Goal: Task Accomplishment & Management: Manage account settings

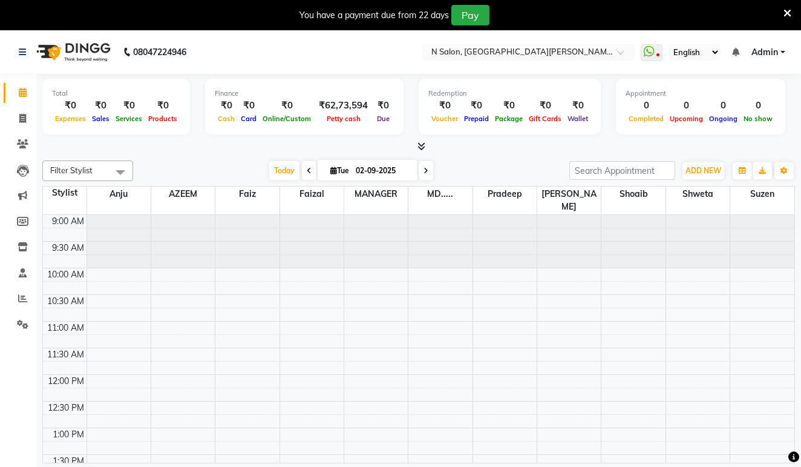
click at [411, 43] on nav "08047224946 Select Location × N Salon, East Patel Nagar WhatsApp Status ✕ Statu…" at bounding box center [400, 52] width 801 height 44
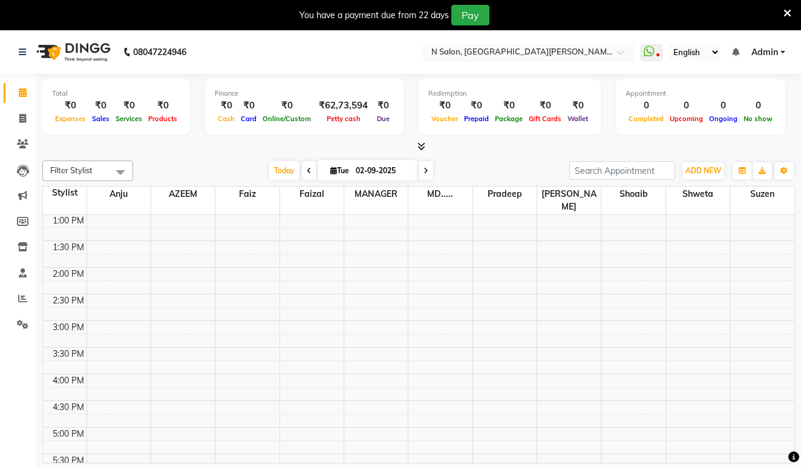
click at [423, 60] on ng-select "Select Location × N Salon, East Patel Nagar" at bounding box center [529, 52] width 212 height 16
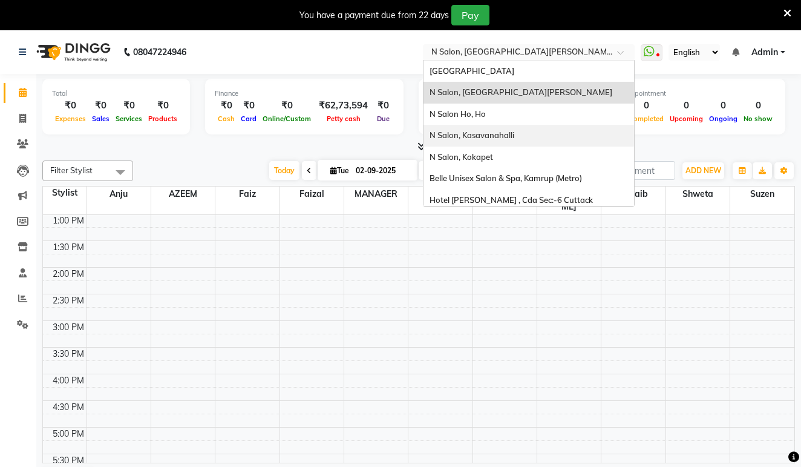
scroll to position [0, 0]
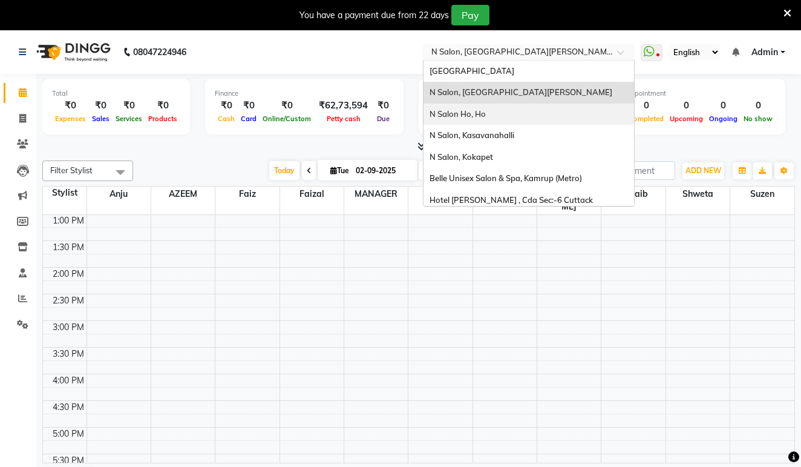
click at [439, 111] on div "N Salon Ho, Ho" at bounding box center [529, 114] width 211 height 22
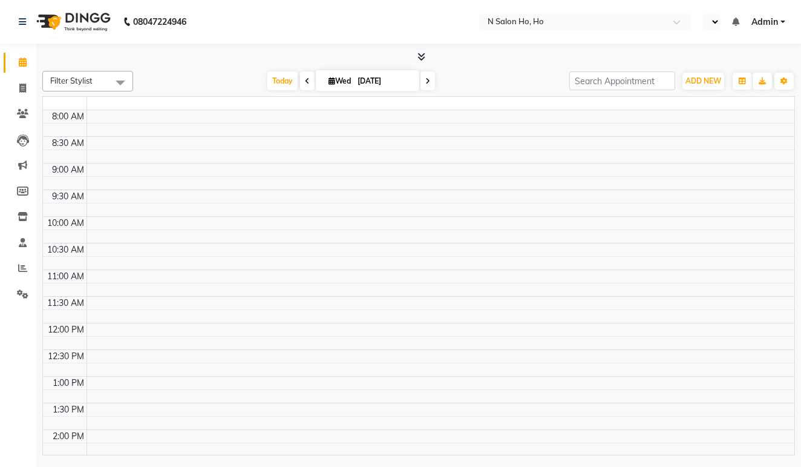
scroll to position [373, 0]
select select "en"
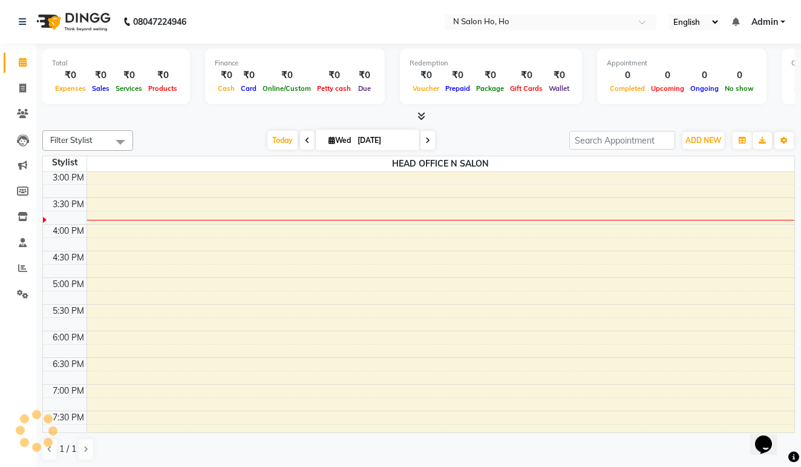
scroll to position [0, 0]
click at [24, 241] on icon at bounding box center [23, 242] width 8 height 9
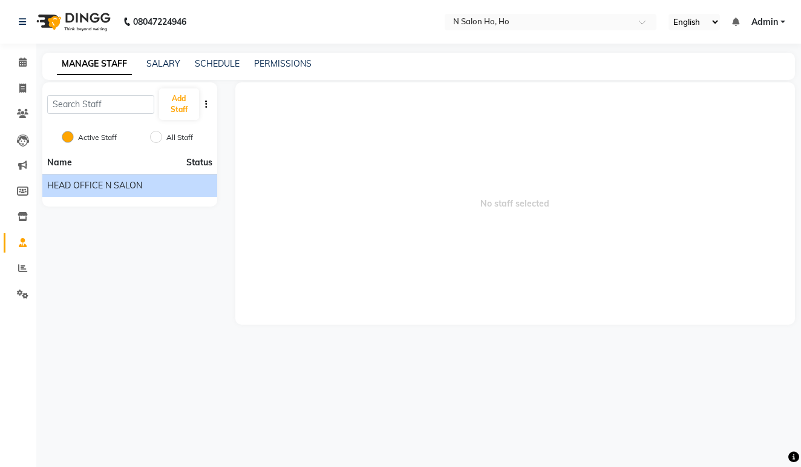
click at [145, 194] on li "HEAD OFFICE N SALON" at bounding box center [129, 185] width 175 height 23
click at [161, 189] on div "HEAD OFFICE N SALON" at bounding box center [129, 185] width 165 height 13
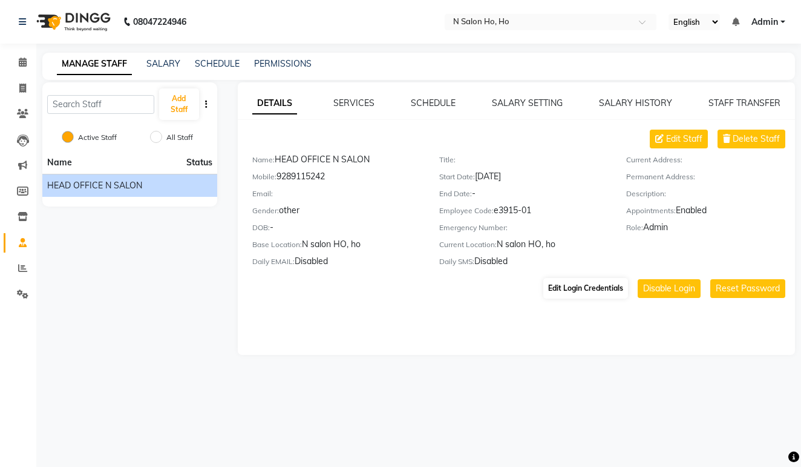
click at [567, 284] on button "Edit Login Credentials" at bounding box center [585, 288] width 85 height 21
select select "333"
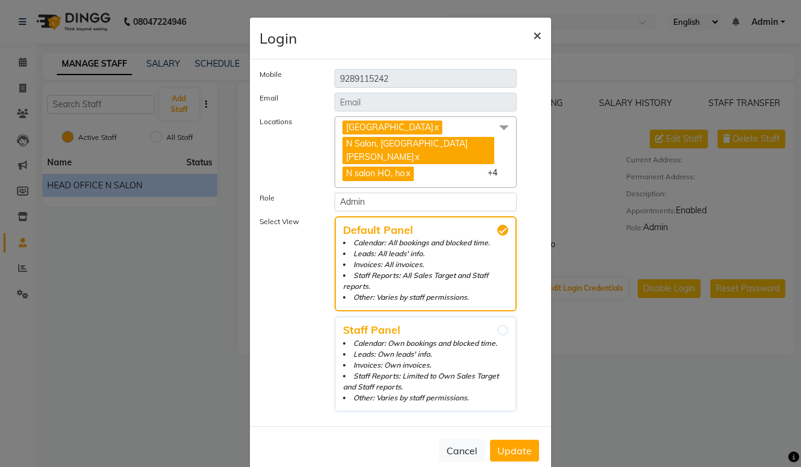
click at [537, 36] on span "×" at bounding box center [537, 34] width 8 height 18
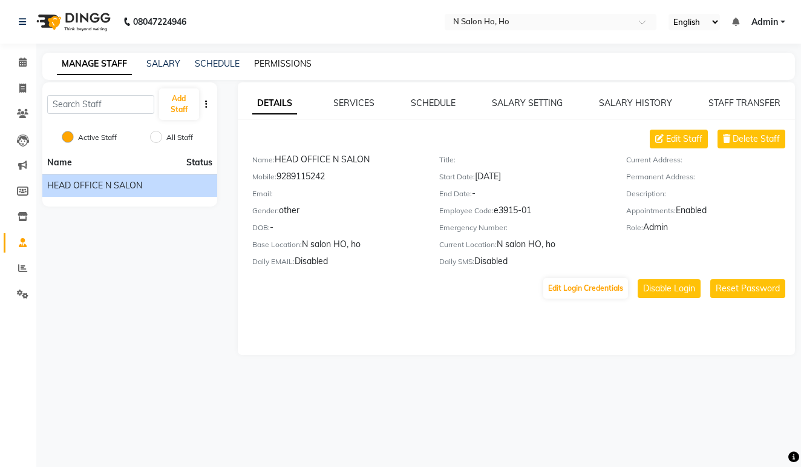
click at [273, 65] on link "PERMISSIONS" at bounding box center [282, 63] width 57 height 11
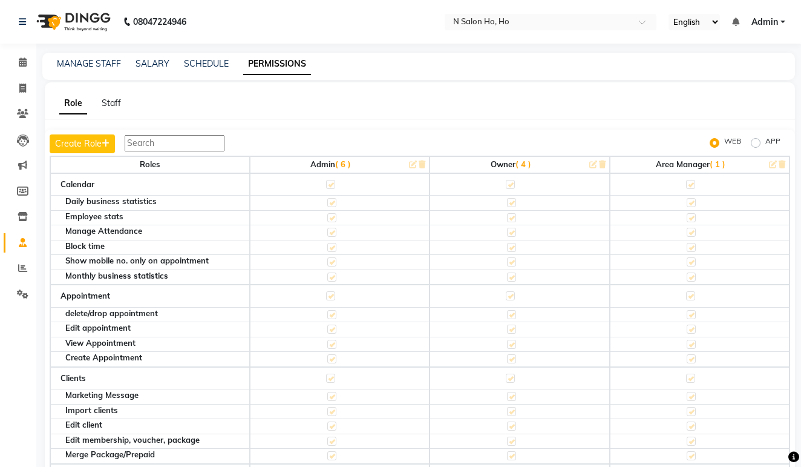
click at [342, 162] on span "( 6 )" at bounding box center [343, 164] width 16 height 10
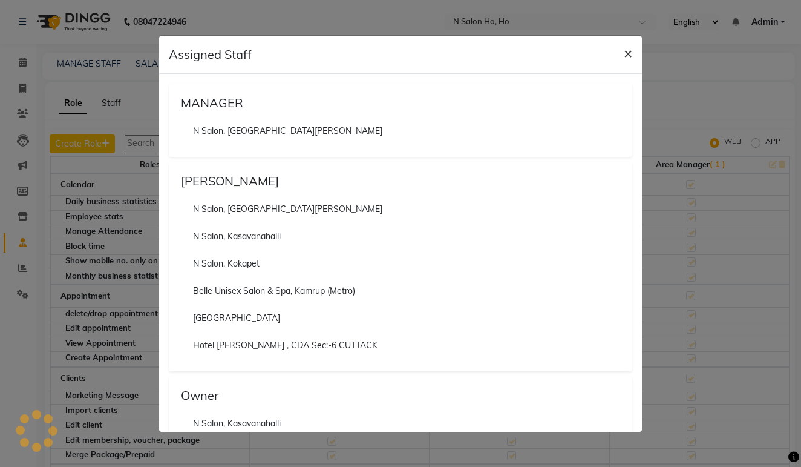
click at [627, 54] on span "×" at bounding box center [628, 53] width 8 height 18
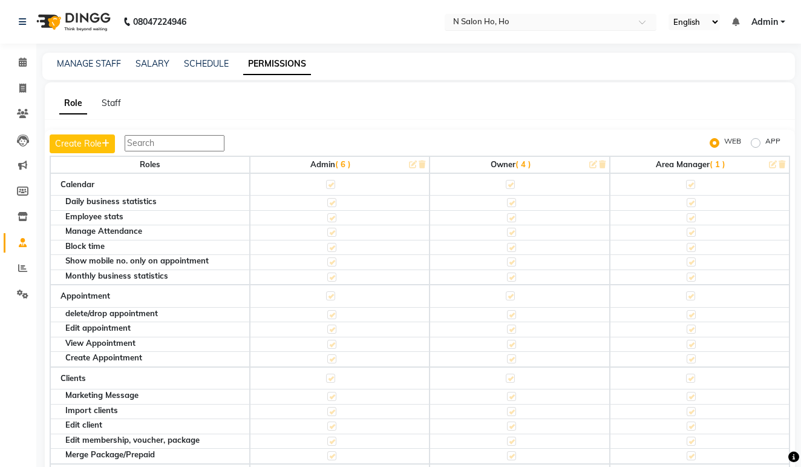
click at [639, 24] on span at bounding box center [646, 25] width 15 height 12
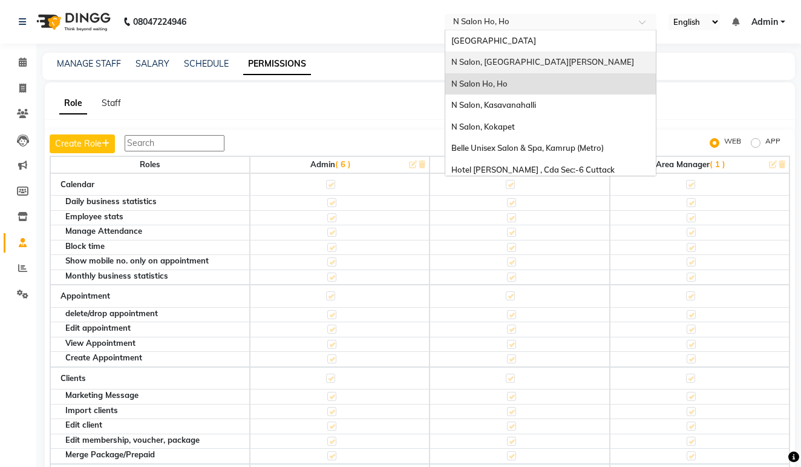
click at [482, 61] on div "N Salon, [GEOGRAPHIC_DATA][PERSON_NAME]" at bounding box center [550, 62] width 211 height 22
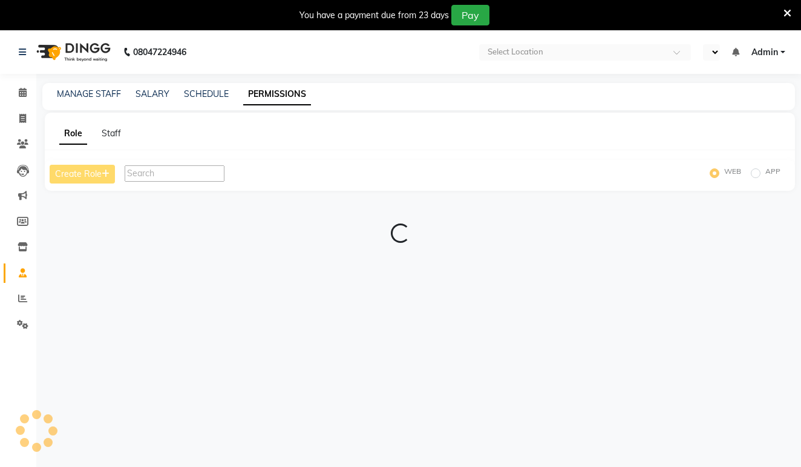
select select "en"
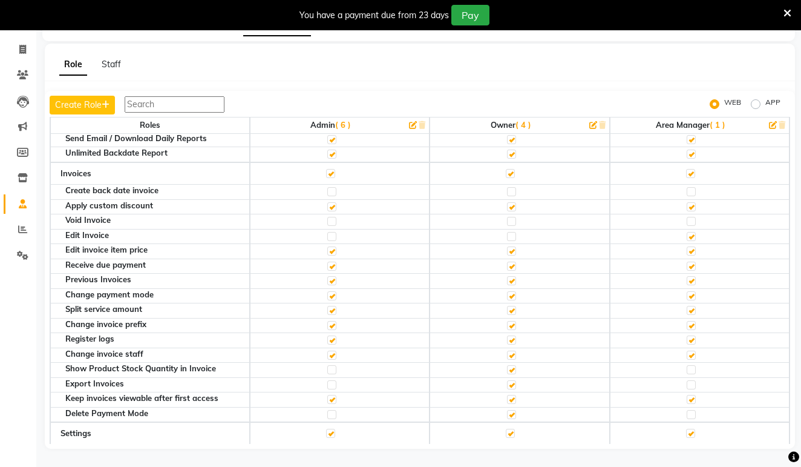
scroll to position [367, 0]
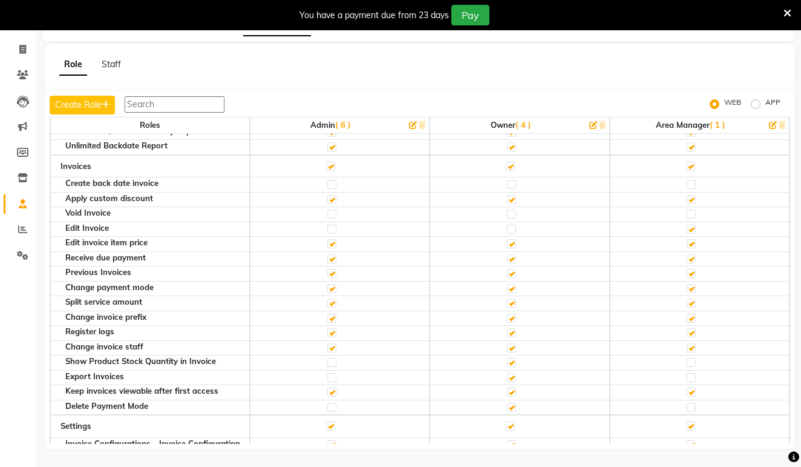
click at [331, 209] on label at bounding box center [331, 213] width 9 height 9
click at [331, 210] on input "checkbox" at bounding box center [331, 214] width 8 height 8
checkbox input "true"
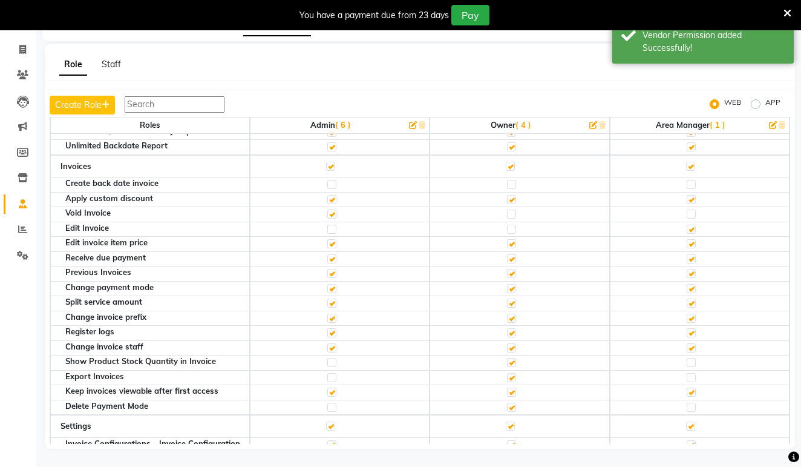
click at [333, 224] on label at bounding box center [331, 228] width 9 height 9
click at [333, 225] on input "checkbox" at bounding box center [331, 229] width 8 height 8
checkbox input "true"
click at [334, 180] on label at bounding box center [331, 184] width 9 height 9
click at [334, 180] on input "checkbox" at bounding box center [331, 184] width 8 height 8
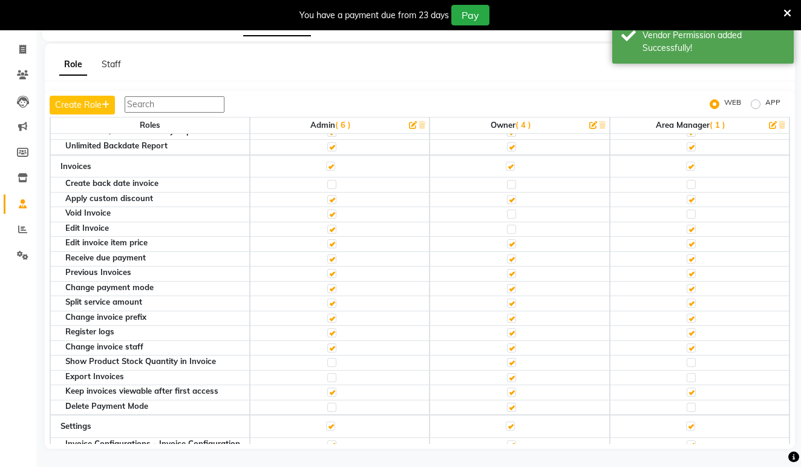
checkbox input "true"
click at [330, 358] on label at bounding box center [331, 362] width 9 height 9
click at [330, 358] on input "checkbox" at bounding box center [331, 362] width 8 height 8
checkbox input "true"
click at [333, 373] on label at bounding box center [331, 377] width 9 height 9
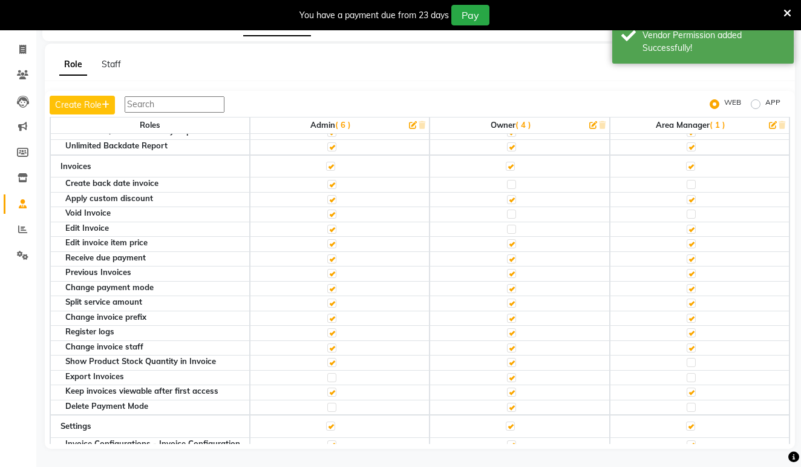
click at [333, 373] on input "checkbox" at bounding box center [331, 377] width 8 height 8
checkbox input "true"
click at [330, 402] on label at bounding box center [331, 406] width 9 height 9
click at [330, 403] on input "checkbox" at bounding box center [331, 407] width 8 height 8
checkbox input "true"
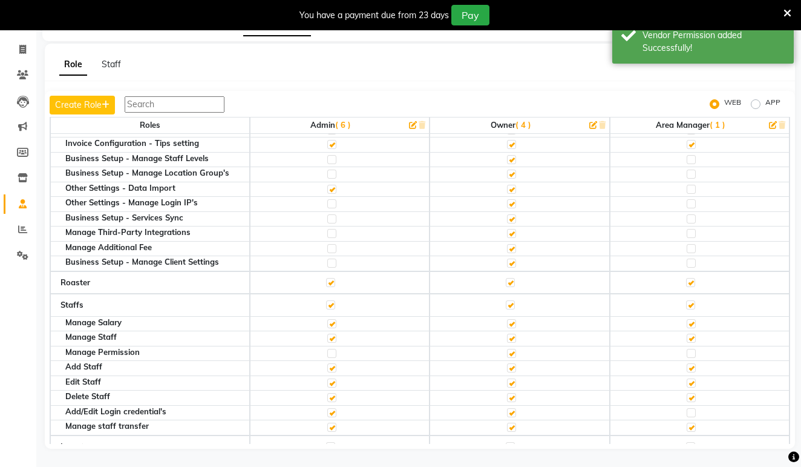
scroll to position [1031, 0]
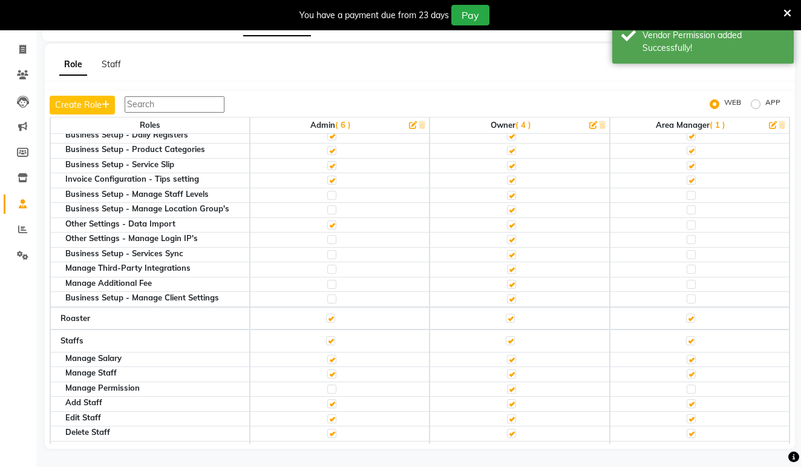
click at [330, 191] on label at bounding box center [331, 195] width 9 height 9
click at [330, 191] on input "checkbox" at bounding box center [331, 195] width 8 height 8
checkbox input "true"
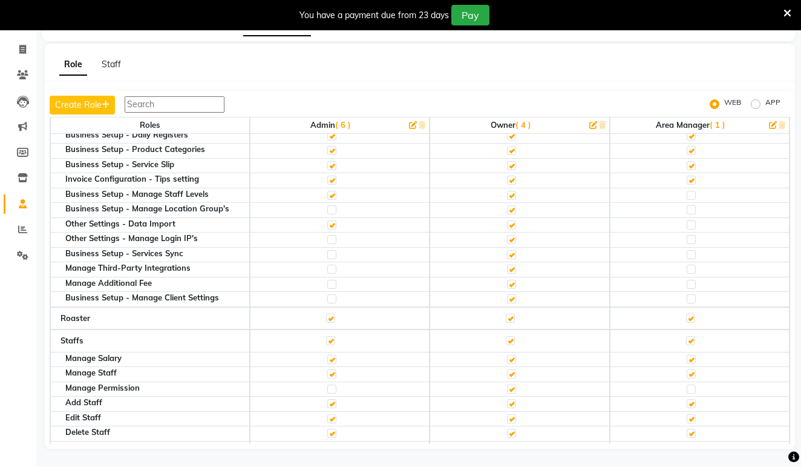
click at [332, 205] on label at bounding box center [331, 209] width 9 height 9
click at [332, 206] on input "checkbox" at bounding box center [331, 210] width 8 height 8
checkbox input "true"
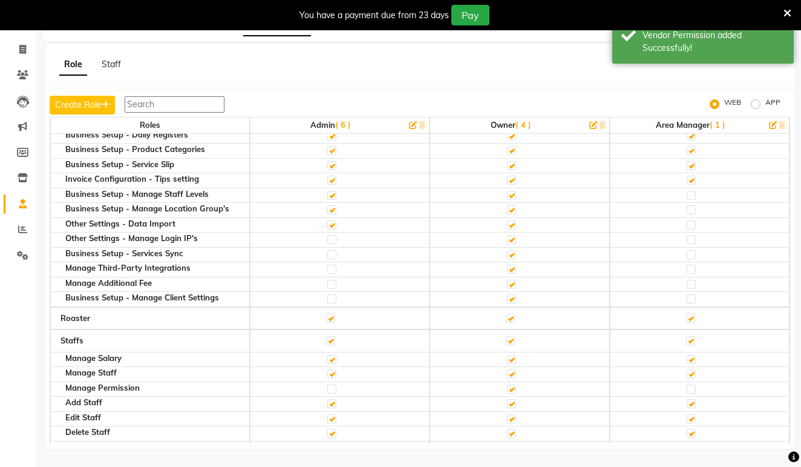
click at [344, 127] on span "( 6 )" at bounding box center [343, 125] width 16 height 10
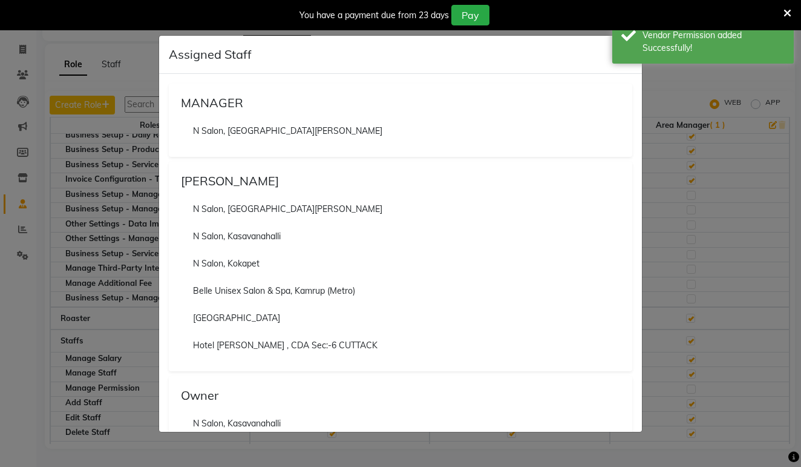
scroll to position [0, 0]
click at [630, 71] on div "Assigned Staff ×" at bounding box center [400, 55] width 483 height 38
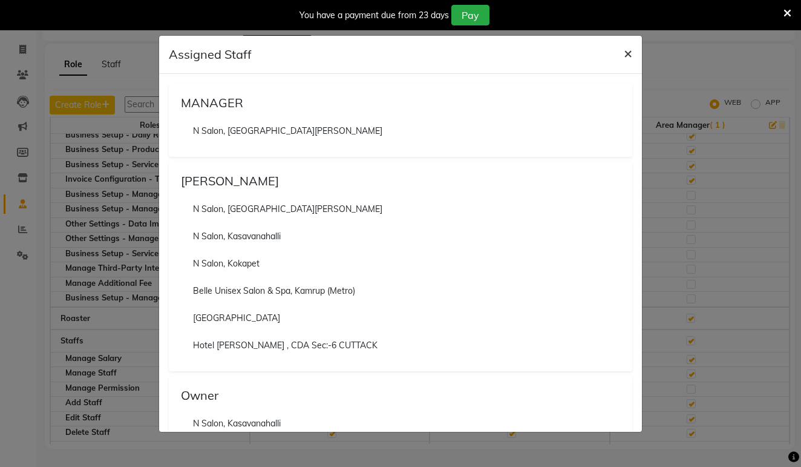
click at [625, 52] on span "×" at bounding box center [628, 53] width 8 height 18
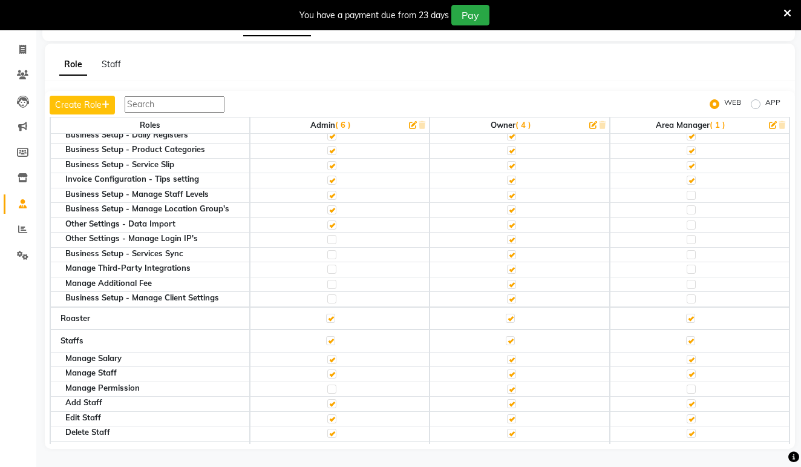
click at [328, 235] on label at bounding box center [331, 239] width 9 height 9
click at [328, 235] on input "checkbox" at bounding box center [331, 239] width 8 height 8
checkbox input "true"
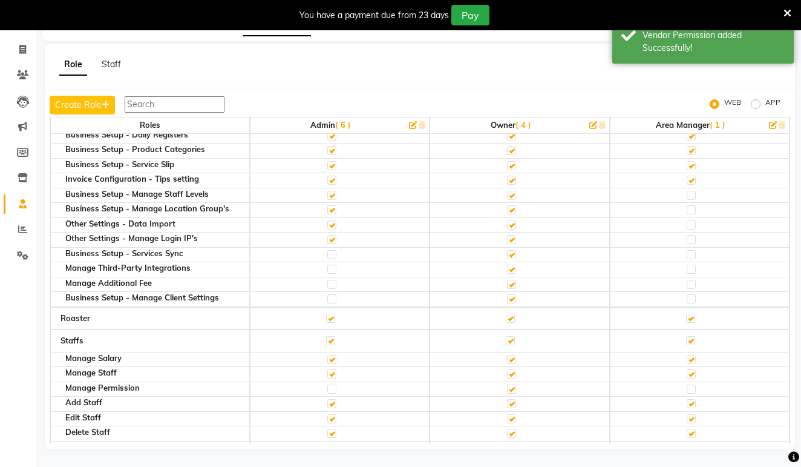
click at [330, 250] on label at bounding box center [331, 254] width 9 height 9
click at [330, 251] on input "checkbox" at bounding box center [331, 255] width 8 height 8
checkbox input "true"
click at [331, 264] on label at bounding box center [331, 268] width 9 height 9
click at [331, 265] on input "checkbox" at bounding box center [331, 269] width 8 height 8
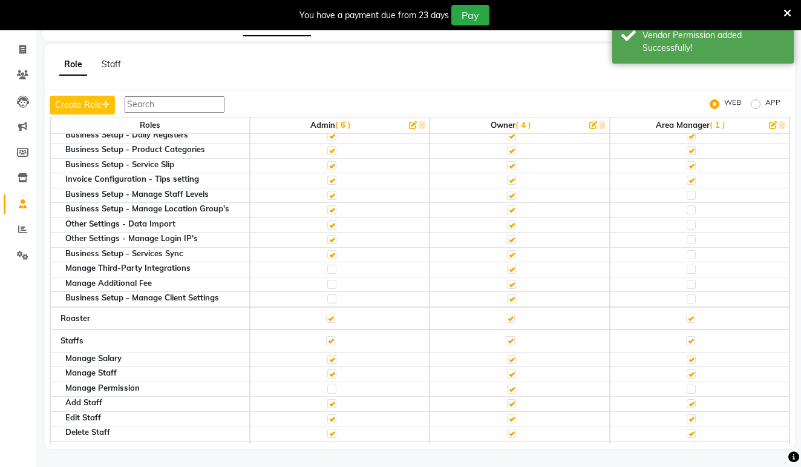
checkbox input "true"
click at [330, 280] on label at bounding box center [331, 284] width 9 height 9
click at [330, 280] on input "checkbox" at bounding box center [331, 284] width 8 height 8
checkbox input "true"
click at [333, 294] on label at bounding box center [331, 298] width 9 height 9
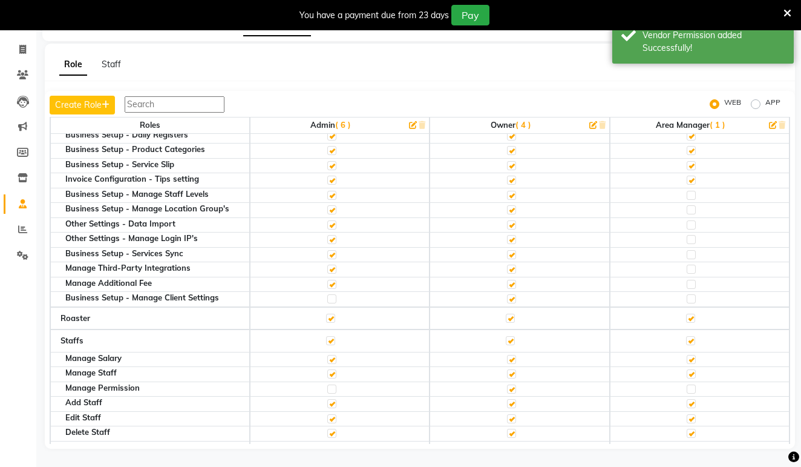
click at [333, 295] on input "checkbox" at bounding box center [331, 299] width 8 height 8
checkbox input "true"
click at [332, 384] on label at bounding box center [331, 388] width 9 height 9
click at [332, 385] on input "checkbox" at bounding box center [331, 389] width 8 height 8
checkbox input "true"
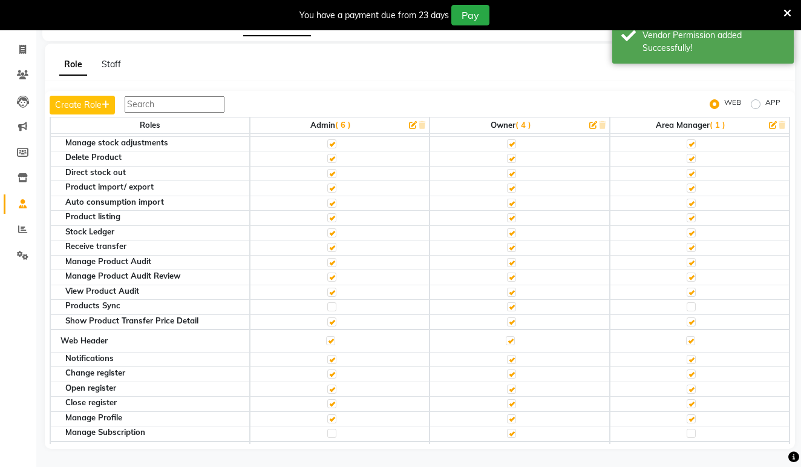
scroll to position [1492, 0]
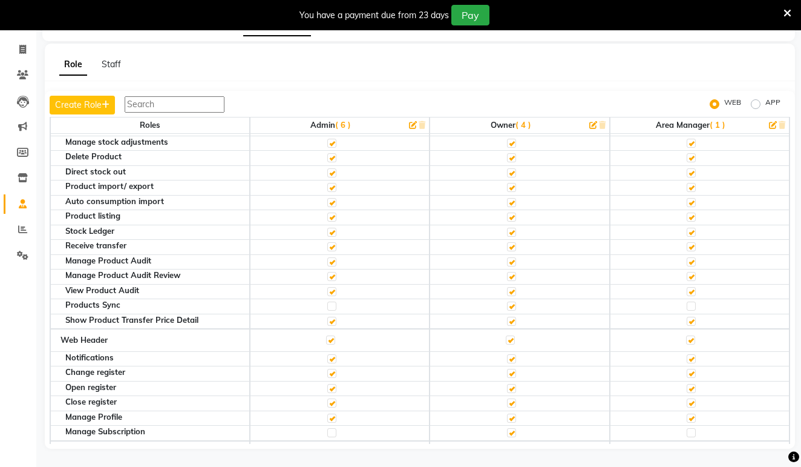
click at [333, 301] on label at bounding box center [331, 305] width 9 height 9
click at [333, 302] on input "checkbox" at bounding box center [331, 306] width 8 height 8
checkbox input "true"
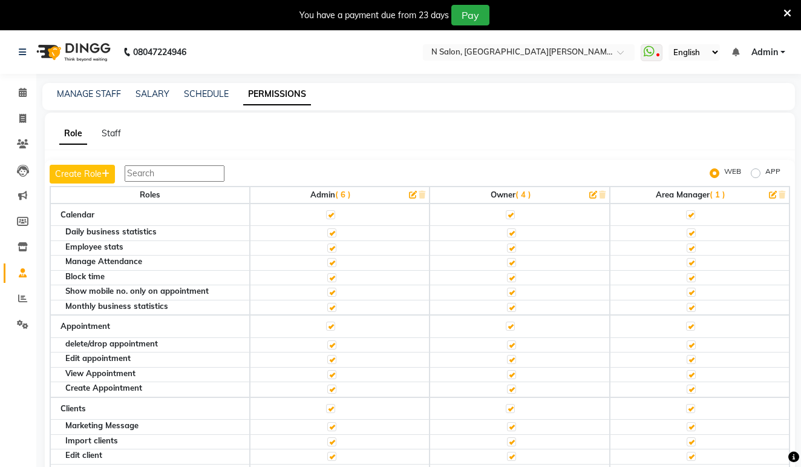
scroll to position [0, 0]
click at [422, 43] on nav "08047224946 Select Location × [GEOGRAPHIC_DATA], [GEOGRAPHIC_DATA][PERSON_NAME]…" at bounding box center [400, 52] width 801 height 44
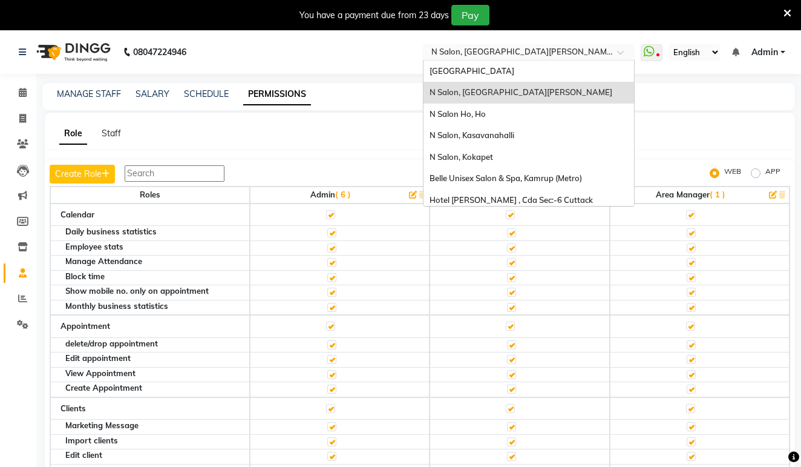
click at [432, 54] on input "text" at bounding box center [516, 53] width 175 height 12
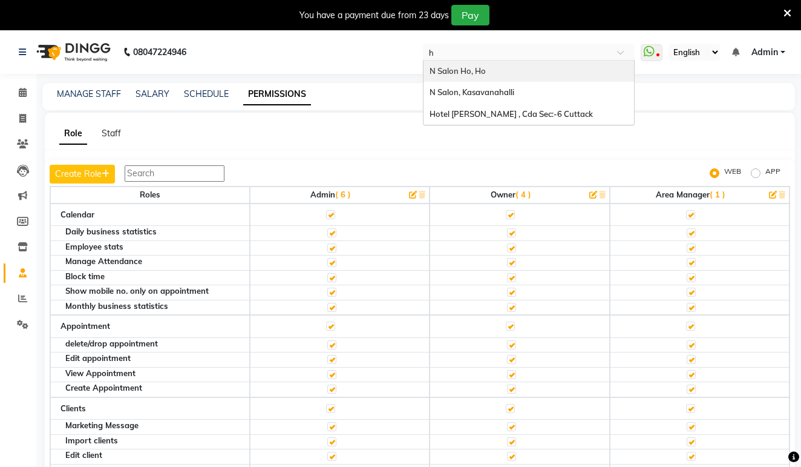
type input "ho"
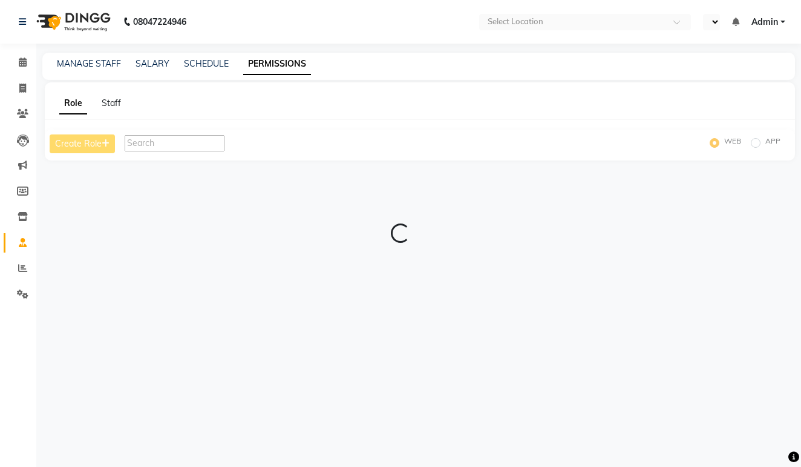
select select "en"
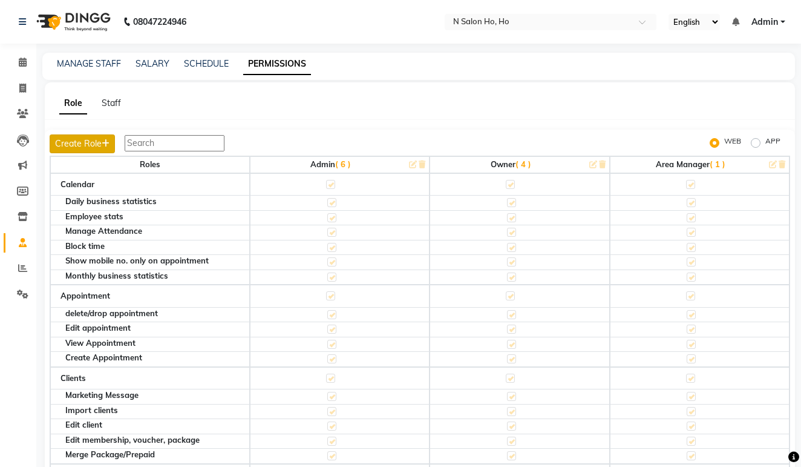
click at [93, 141] on button "Create Role" at bounding box center [82, 143] width 65 height 19
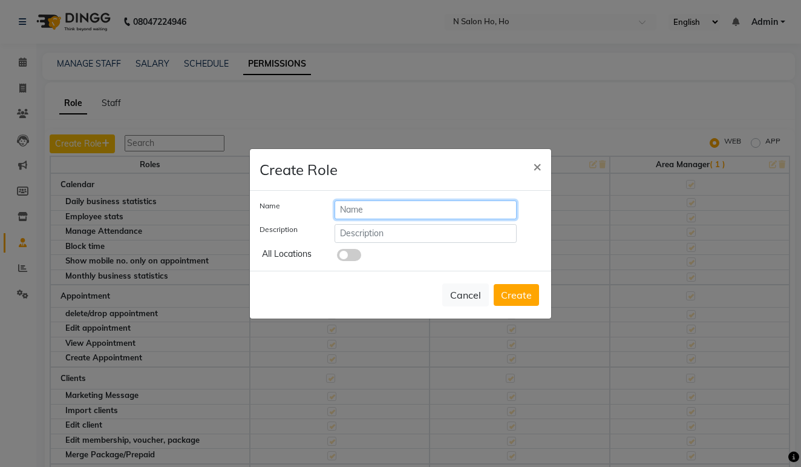
click at [366, 209] on input "text" at bounding box center [426, 209] width 182 height 19
type input "OFFICE COORDINATOR"
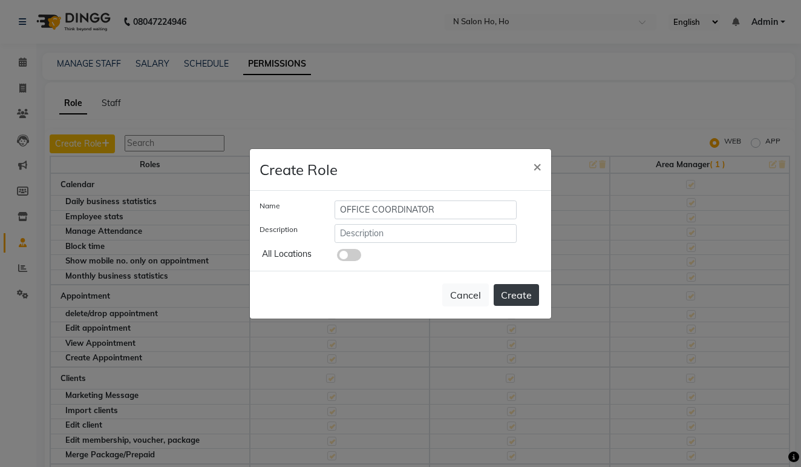
click at [520, 301] on button "Create" at bounding box center [516, 295] width 45 height 22
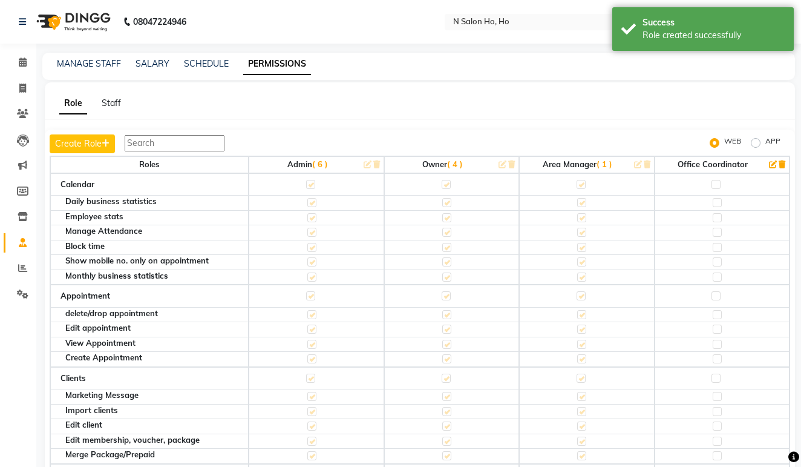
click at [713, 184] on label at bounding box center [716, 184] width 9 height 9
click at [713, 184] on input "checkbox" at bounding box center [716, 184] width 8 height 8
checkbox input "true"
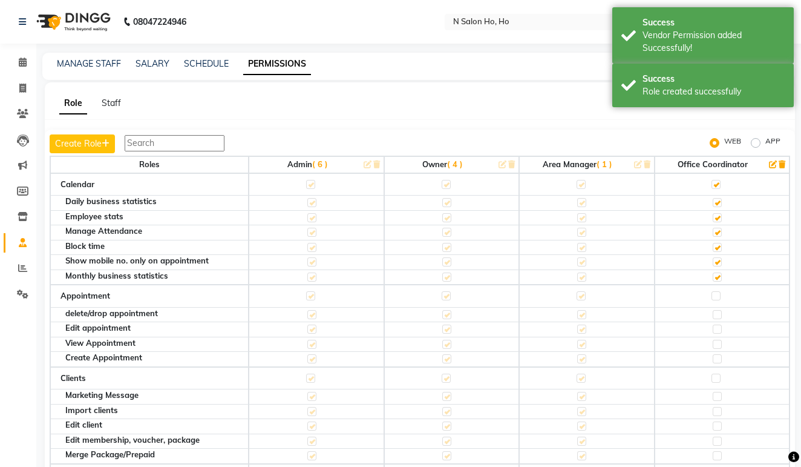
click at [718, 291] on label at bounding box center [716, 295] width 9 height 9
click at [718, 292] on input "checkbox" at bounding box center [716, 296] width 8 height 8
checkbox input "true"
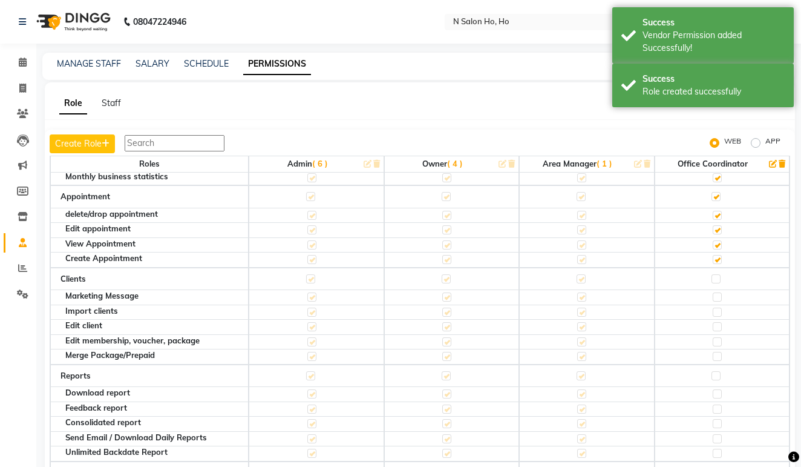
scroll to position [100, 0]
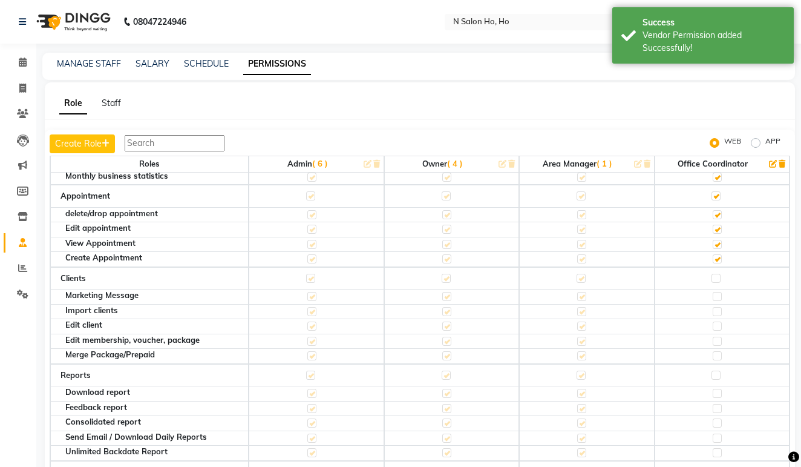
click at [715, 274] on label at bounding box center [716, 277] width 9 height 9
click at [715, 274] on input "checkbox" at bounding box center [716, 278] width 8 height 8
checkbox input "true"
click at [715, 370] on label at bounding box center [716, 374] width 9 height 9
click at [715, 371] on input "checkbox" at bounding box center [716, 375] width 8 height 8
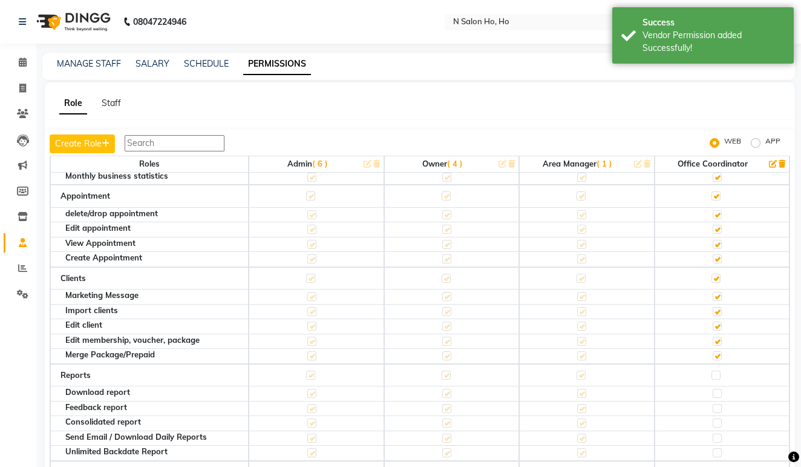
checkbox input "true"
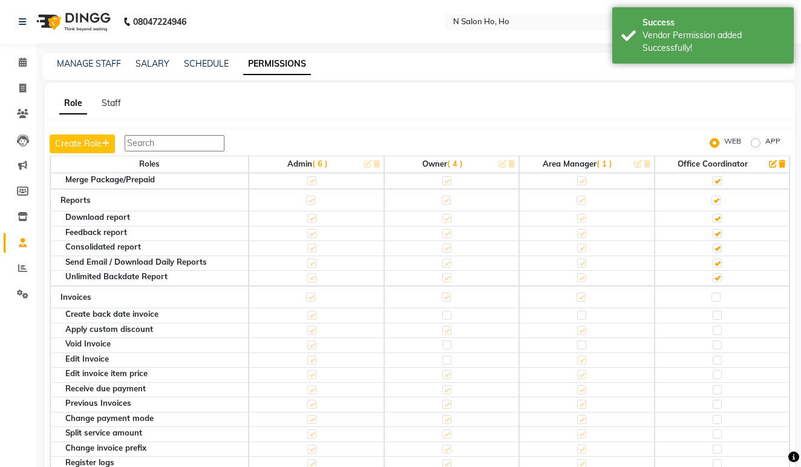
scroll to position [275, 0]
click at [715, 292] on label at bounding box center [716, 296] width 9 height 9
click at [715, 292] on input "checkbox" at bounding box center [716, 296] width 8 height 8
checkbox input "true"
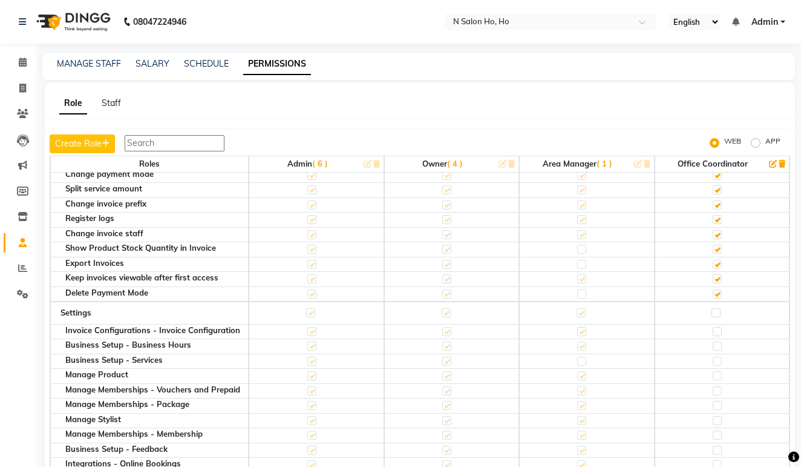
scroll to position [520, 0]
click at [717, 307] on label at bounding box center [716, 311] width 9 height 9
click at [717, 307] on input "checkbox" at bounding box center [716, 311] width 8 height 8
checkbox input "true"
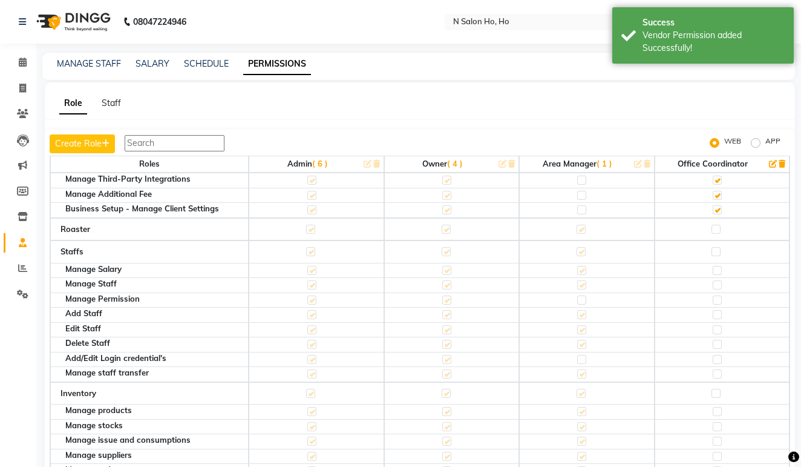
scroll to position [1151, 0]
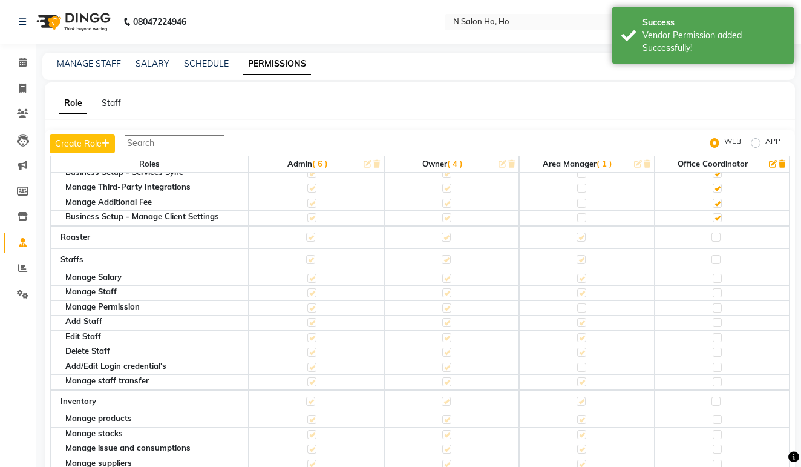
click at [716, 232] on label at bounding box center [716, 236] width 9 height 9
click at [716, 233] on input "checkbox" at bounding box center [716, 237] width 8 height 8
checkbox input "true"
click at [716, 255] on label at bounding box center [716, 259] width 9 height 9
click at [716, 255] on input "checkbox" at bounding box center [716, 259] width 8 height 8
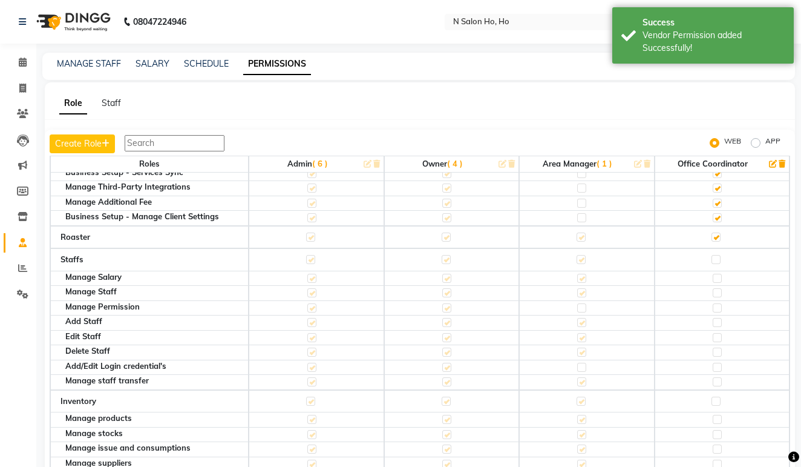
checkbox input "true"
click at [716, 396] on label at bounding box center [716, 400] width 9 height 9
click at [716, 397] on input "checkbox" at bounding box center [716, 401] width 8 height 8
checkbox input "true"
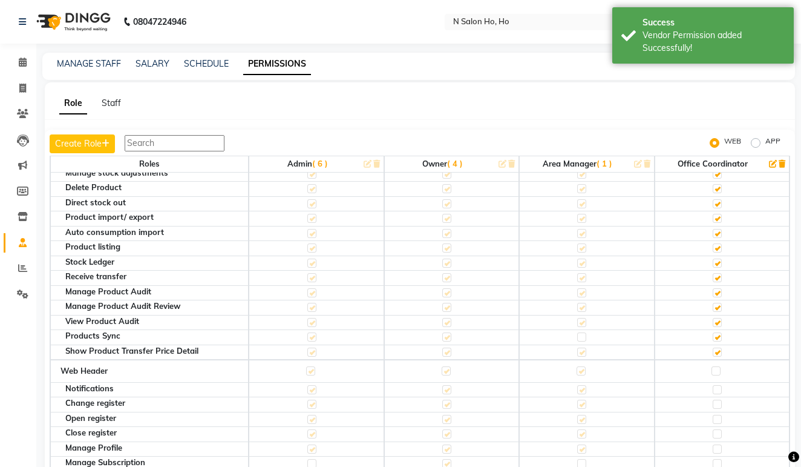
scroll to position [1501, 0]
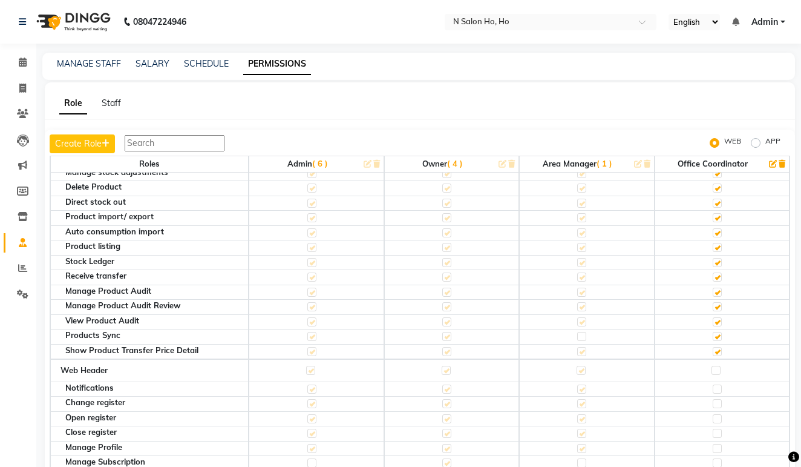
click at [716, 365] on label at bounding box center [716, 369] width 9 height 9
click at [716, 366] on input "checkbox" at bounding box center [716, 370] width 8 height 8
checkbox input "true"
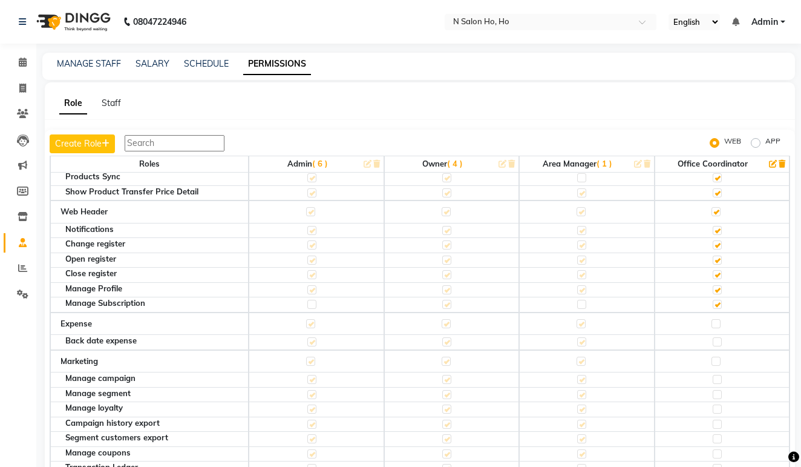
scroll to position [1660, 0]
click at [717, 318] on label at bounding box center [716, 322] width 9 height 9
click at [717, 319] on input "checkbox" at bounding box center [716, 323] width 8 height 8
checkbox input "true"
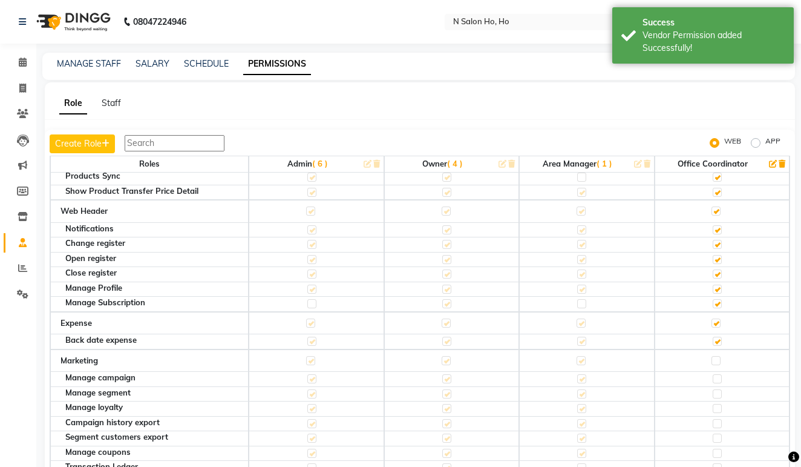
click at [716, 356] on label at bounding box center [716, 360] width 9 height 9
click at [716, 356] on input "checkbox" at bounding box center [716, 360] width 8 height 8
checkbox input "true"
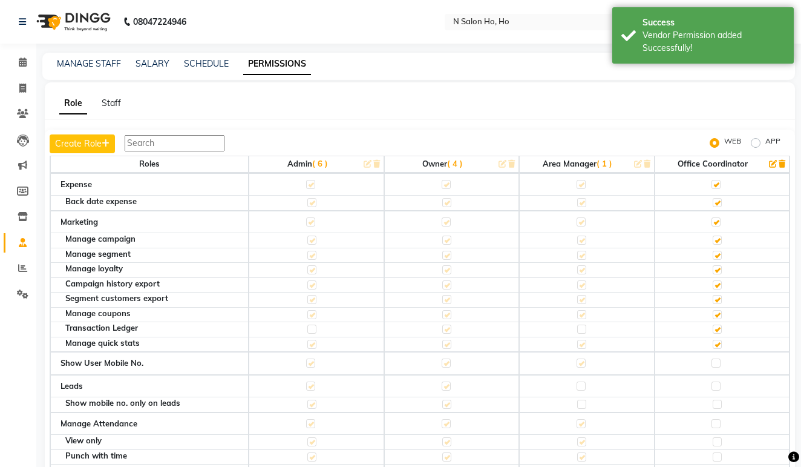
scroll to position [1834, 0]
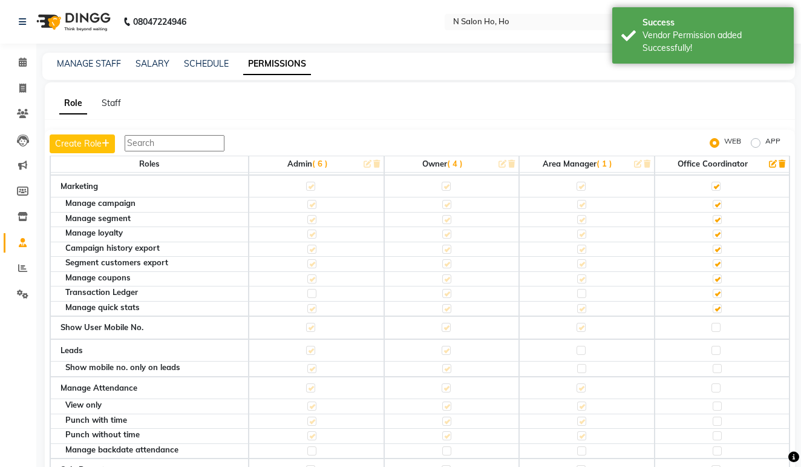
click at [718, 323] on label at bounding box center [716, 327] width 9 height 9
click at [718, 323] on input "checkbox" at bounding box center [716, 327] width 8 height 8
checkbox input "true"
click at [718, 346] on label at bounding box center [716, 350] width 9 height 9
click at [718, 346] on input "checkbox" at bounding box center [716, 350] width 8 height 8
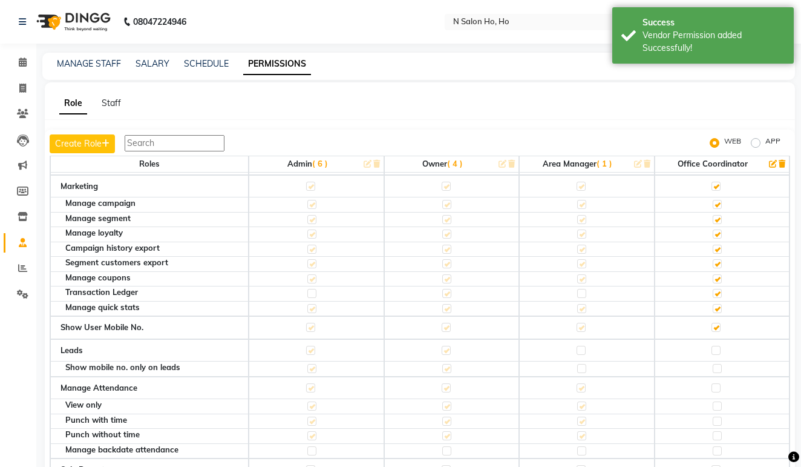
checkbox input "true"
click at [718, 383] on label at bounding box center [716, 387] width 9 height 9
click at [718, 384] on input "checkbox" at bounding box center [716, 388] width 8 height 8
checkbox input "true"
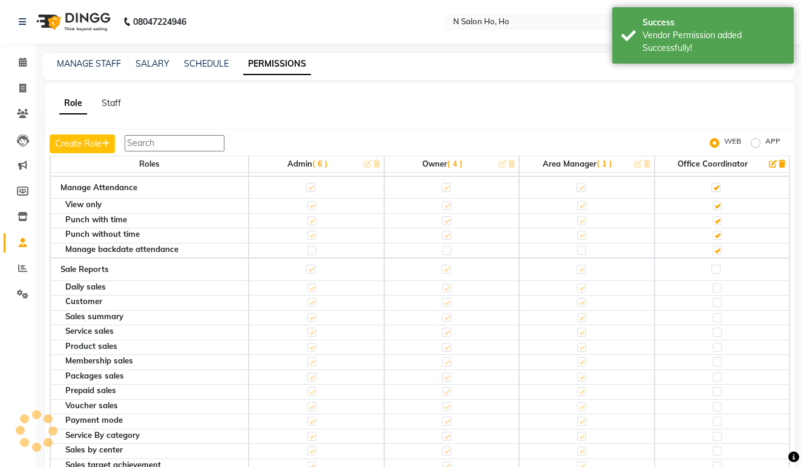
scroll to position [2038, 0]
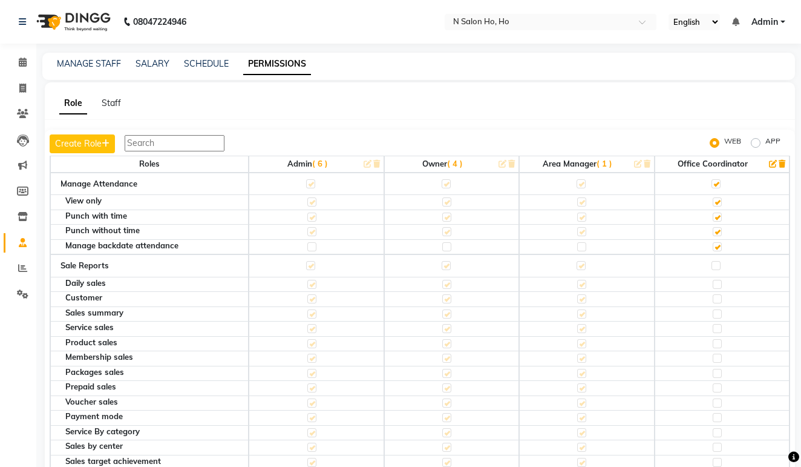
click at [719, 261] on label at bounding box center [716, 265] width 9 height 9
click at [719, 261] on input "checkbox" at bounding box center [716, 265] width 8 height 8
checkbox input "true"
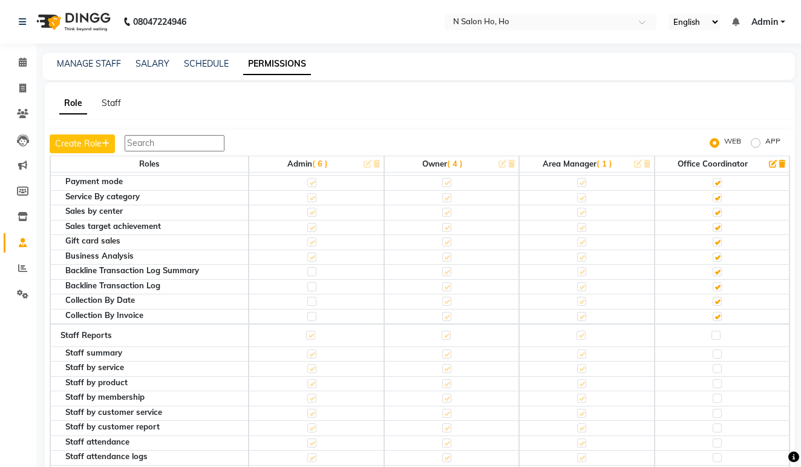
scroll to position [2267, 0]
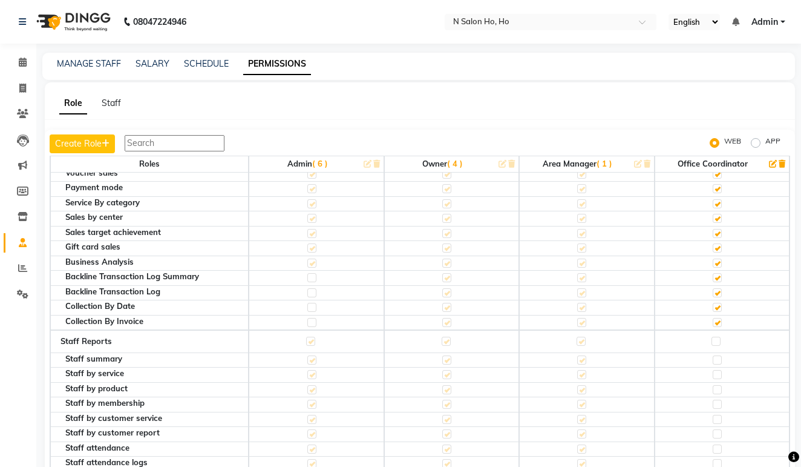
click at [718, 336] on label at bounding box center [716, 340] width 9 height 9
click at [718, 337] on input "checkbox" at bounding box center [716, 341] width 8 height 8
checkbox input "true"
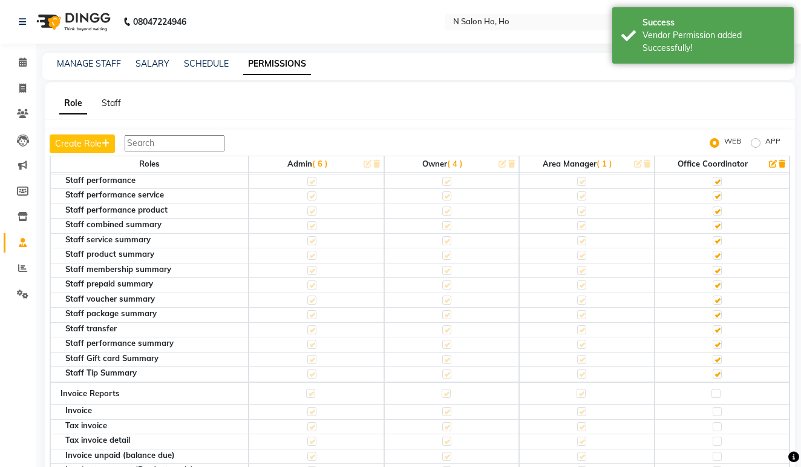
scroll to position [2564, 0]
click at [716, 388] on label at bounding box center [716, 392] width 9 height 9
click at [716, 388] on input "checkbox" at bounding box center [716, 392] width 8 height 8
checkbox input "true"
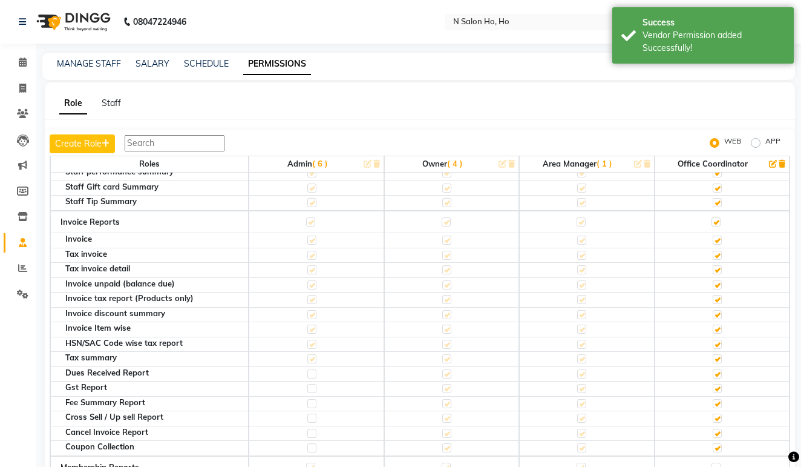
scroll to position [2737, 0]
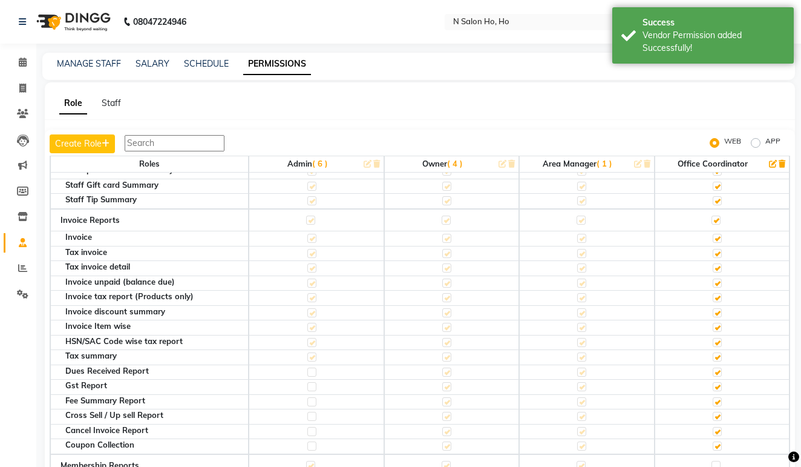
click at [712, 460] on label at bounding box center [716, 464] width 9 height 9
click at [712, 461] on input "checkbox" at bounding box center [716, 465] width 8 height 8
checkbox input "true"
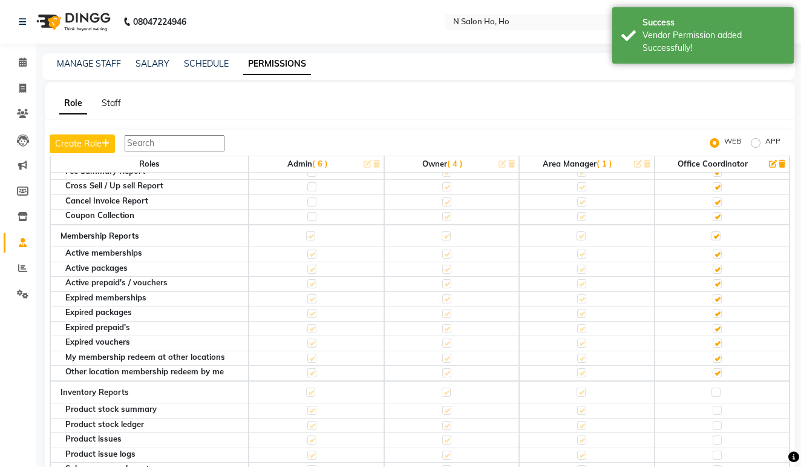
scroll to position [2998, 0]
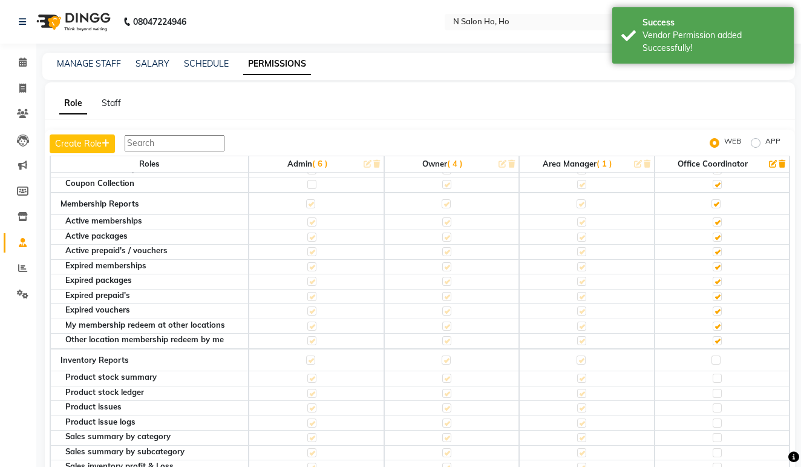
click at [715, 355] on label at bounding box center [716, 359] width 9 height 9
click at [715, 356] on input "checkbox" at bounding box center [716, 360] width 8 height 8
checkbox input "true"
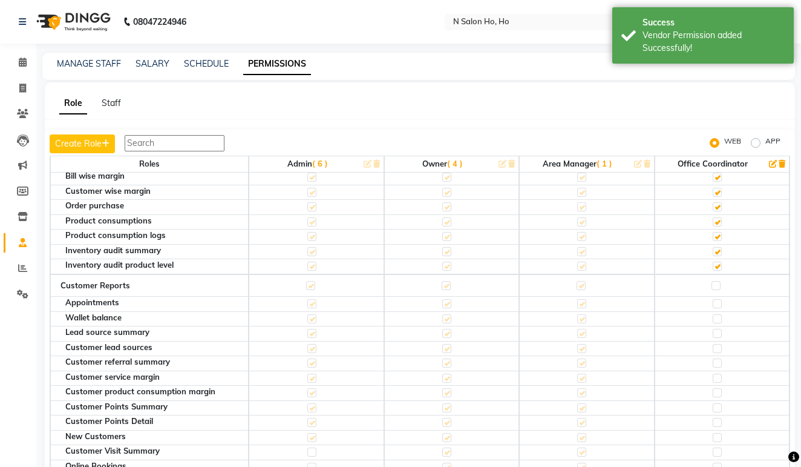
scroll to position [3385, 0]
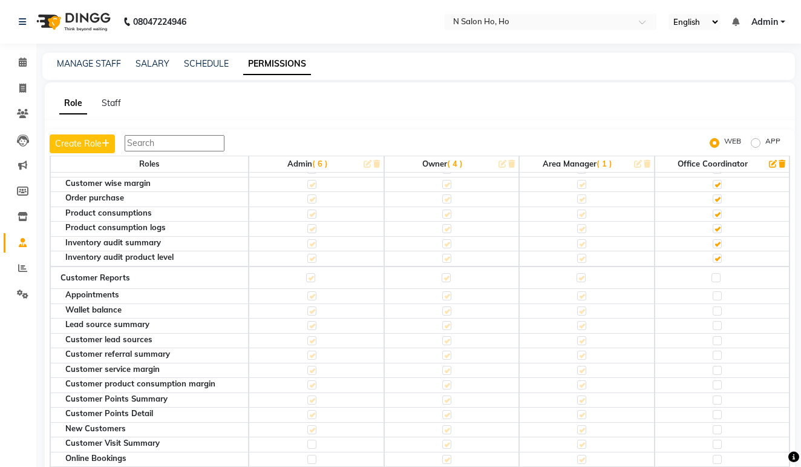
click at [718, 273] on label at bounding box center [716, 277] width 9 height 9
click at [718, 273] on input "checkbox" at bounding box center [716, 277] width 8 height 8
checkbox input "true"
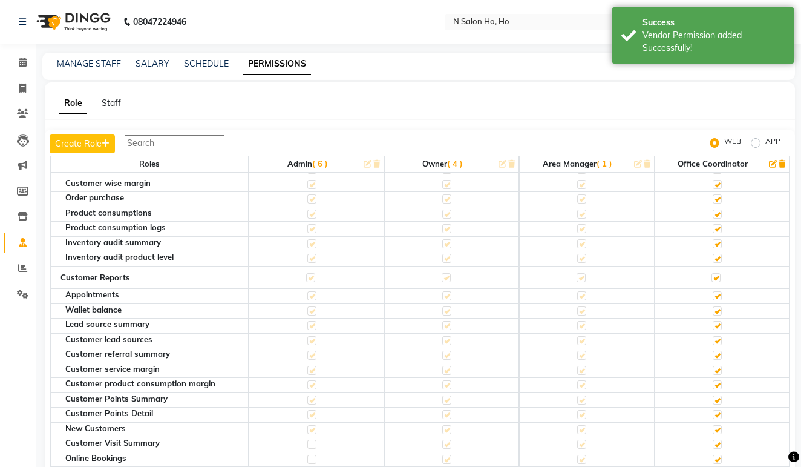
checkbox input "true"
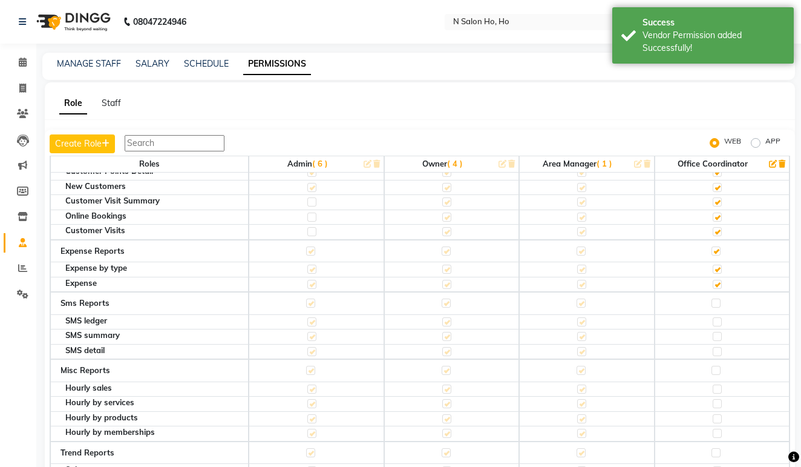
scroll to position [3623, 0]
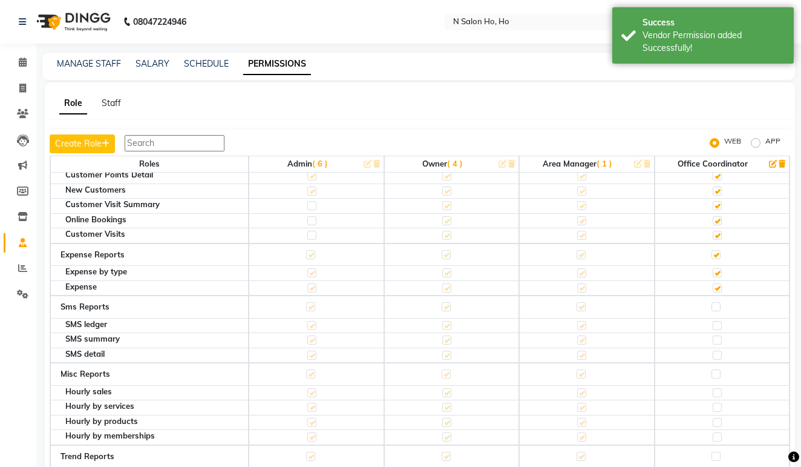
click at [715, 302] on div at bounding box center [716, 308] width 8 height 12
click at [715, 302] on label at bounding box center [716, 306] width 9 height 9
click at [715, 303] on input "checkbox" at bounding box center [716, 307] width 8 height 8
checkbox input "true"
click at [718, 369] on label at bounding box center [716, 373] width 9 height 9
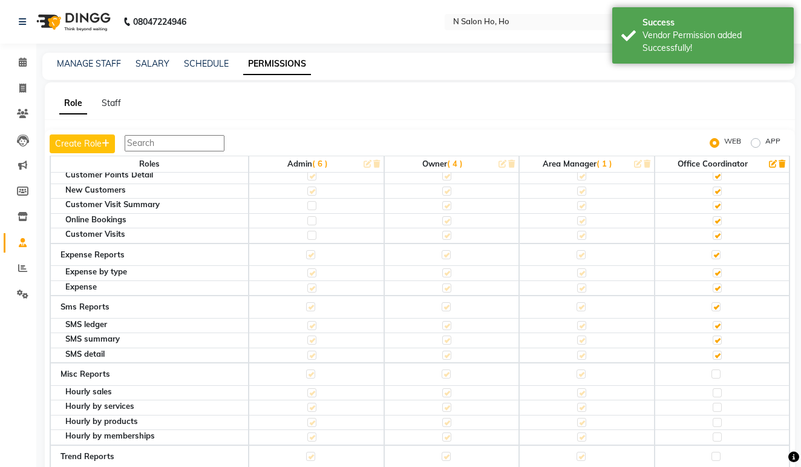
click at [718, 370] on input "checkbox" at bounding box center [716, 374] width 8 height 8
checkbox input "true"
click at [716, 451] on label at bounding box center [716, 455] width 9 height 9
click at [716, 452] on input "checkbox" at bounding box center [716, 456] width 8 height 8
checkbox input "true"
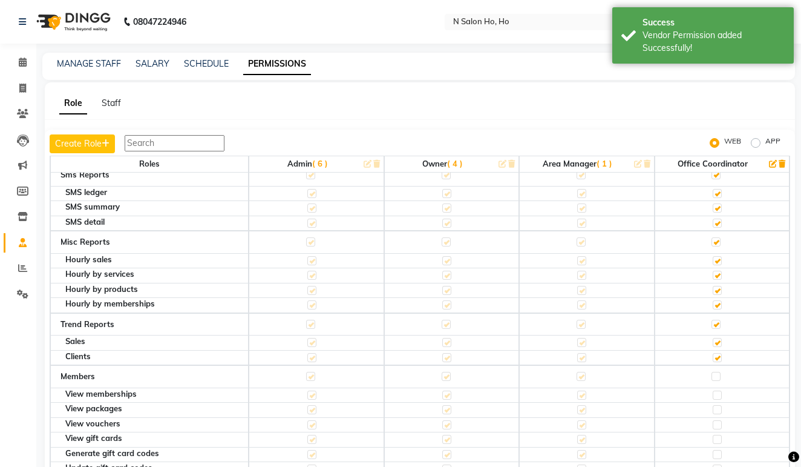
scroll to position [3756, 0]
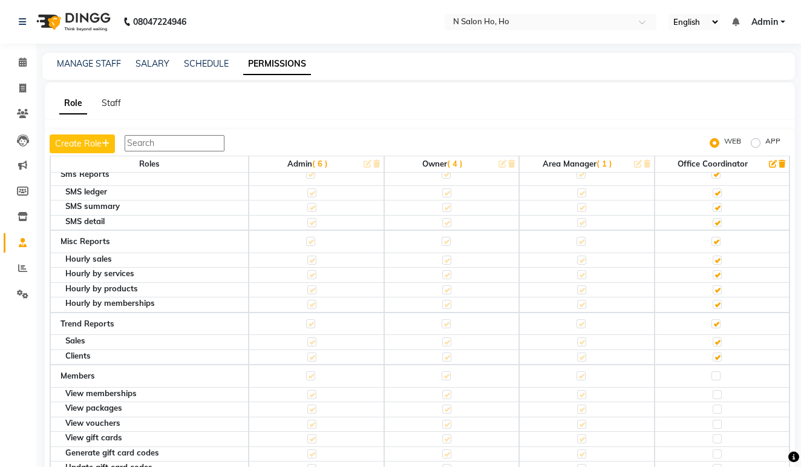
click at [715, 371] on label at bounding box center [716, 375] width 9 height 9
click at [715, 372] on input "checkbox" at bounding box center [716, 376] width 8 height 8
checkbox input "true"
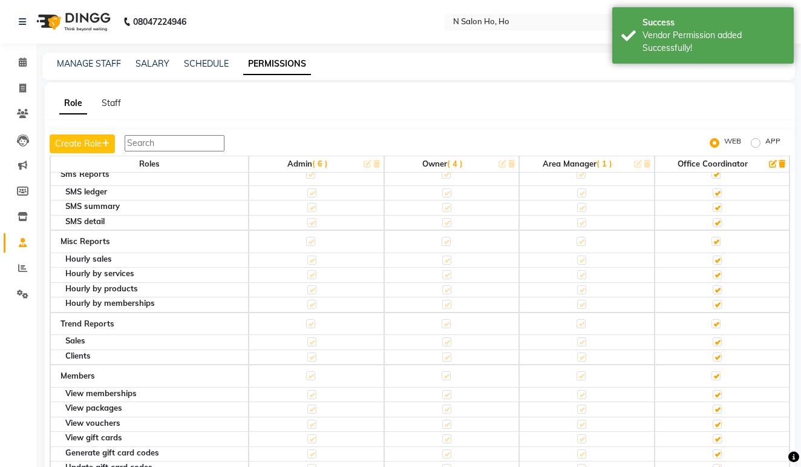
checkbox input "true"
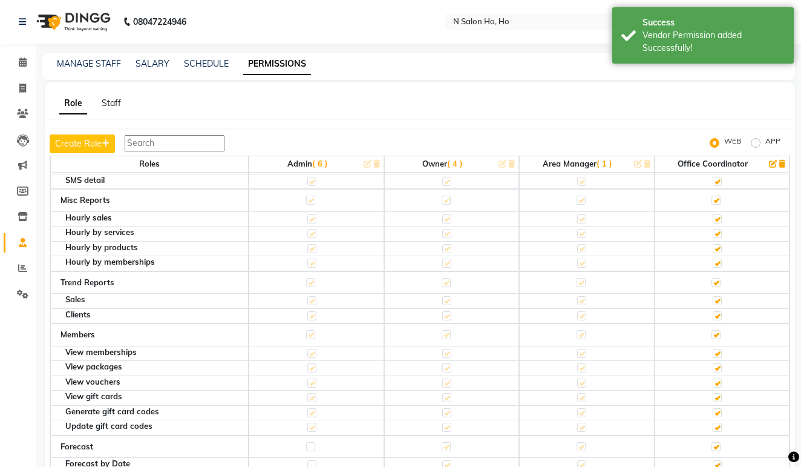
scroll to position [3796, 0]
checkbox input "true"
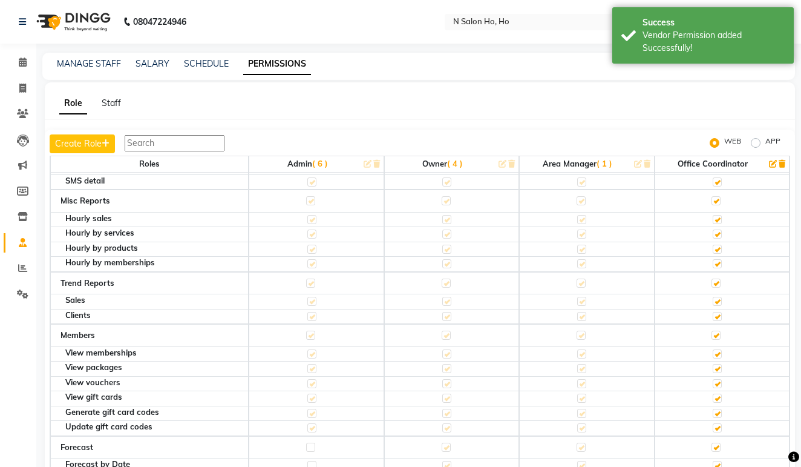
checkbox input "true"
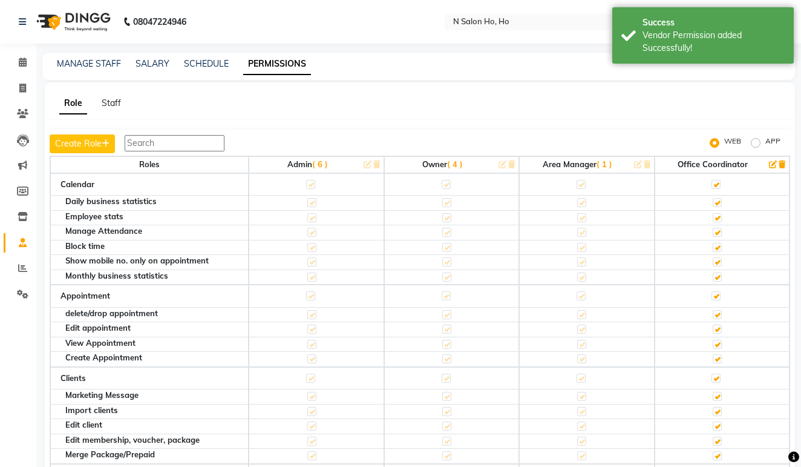
scroll to position [0, 0]
click at [100, 62] on link "MANAGE STAFF" at bounding box center [89, 63] width 64 height 11
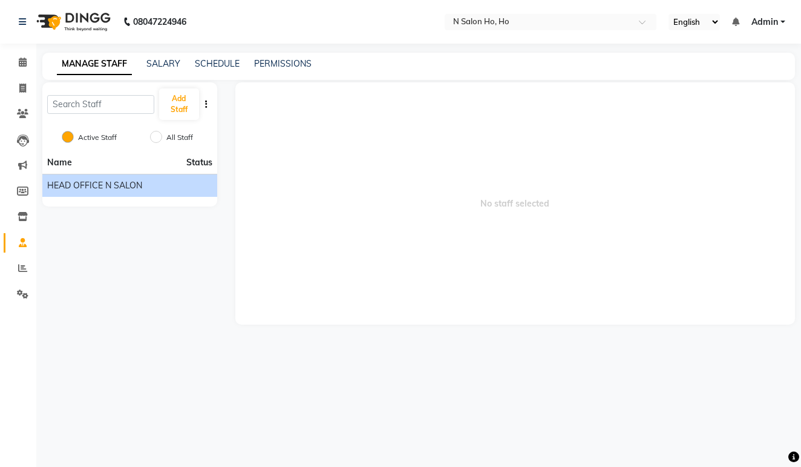
click at [126, 178] on li "HEAD OFFICE N SALON" at bounding box center [129, 185] width 175 height 23
click at [145, 187] on div "HEAD OFFICE N SALON" at bounding box center [129, 185] width 165 height 13
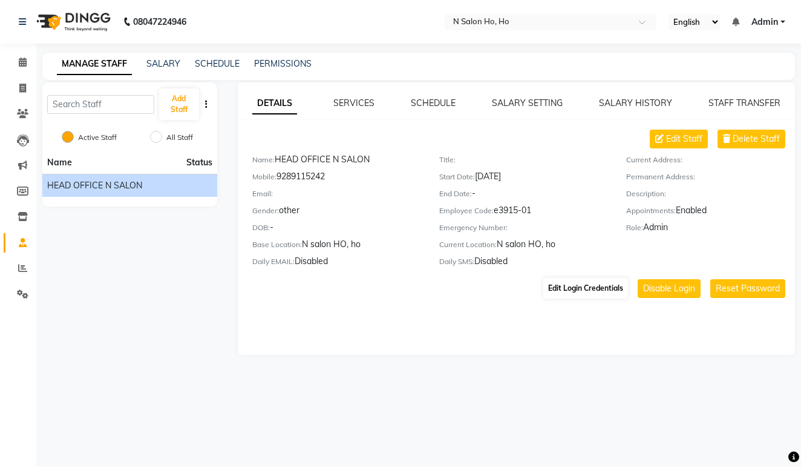
click at [578, 290] on button "Edit Login Credentials" at bounding box center [585, 288] width 85 height 21
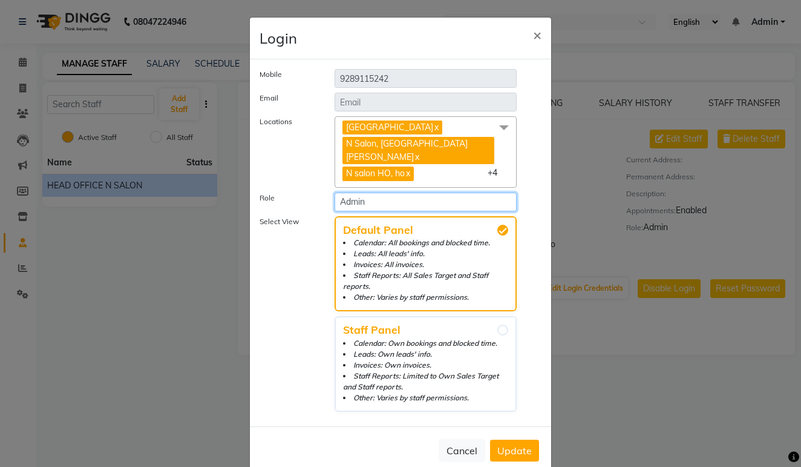
click at [472, 192] on select "Select Role Admin Owner Area manager OFFICE COORDINATOR" at bounding box center [426, 201] width 182 height 19
select select "5864"
click at [519, 444] on span "Update" at bounding box center [514, 450] width 34 height 12
